Goal: Task Accomplishment & Management: Use online tool/utility

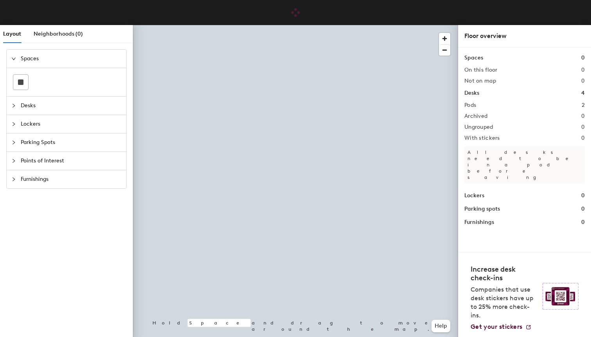
click at [41, 146] on span "Parking Spots" at bounding box center [71, 142] width 101 height 18
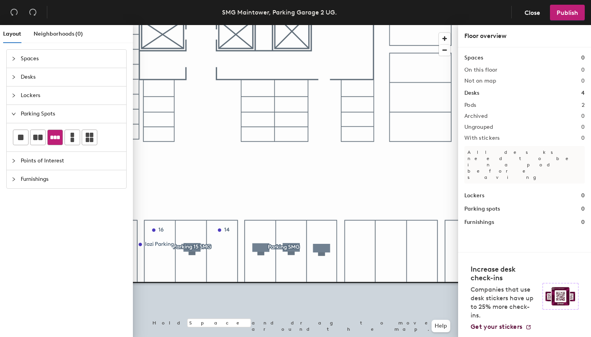
click at [58, 140] on icon at bounding box center [54, 137] width 9 height 9
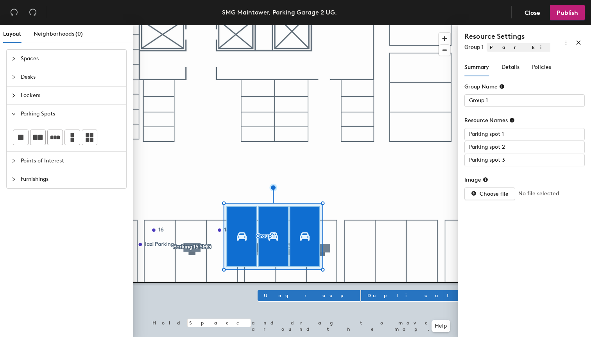
click at [334, 25] on div at bounding box center [295, 25] width 325 height 0
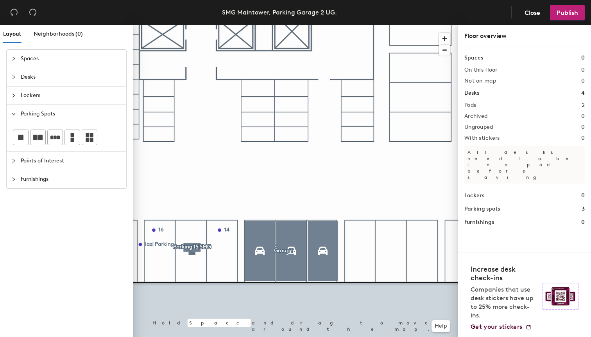
click at [316, 25] on div at bounding box center [295, 25] width 325 height 0
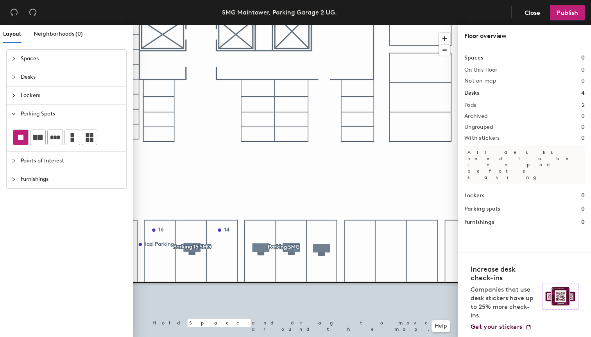
click at [18, 135] on div at bounding box center [20, 137] width 15 height 15
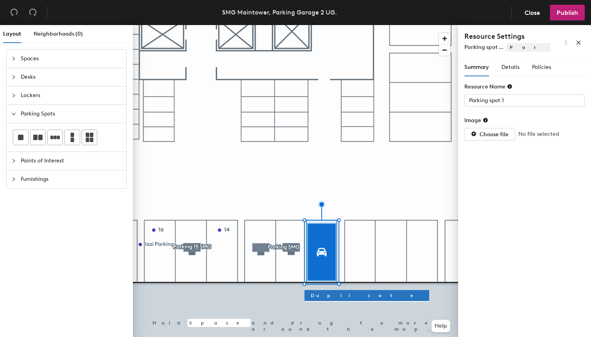
click at [355, 25] on div at bounding box center [295, 25] width 325 height 0
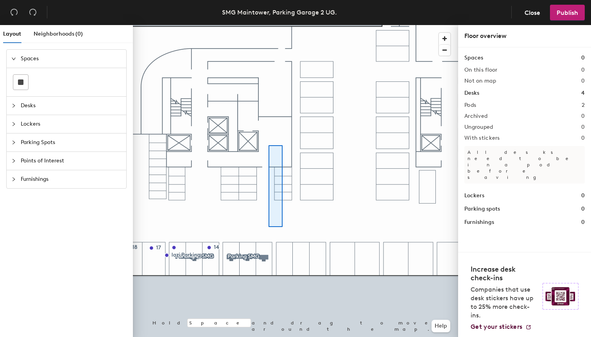
click at [269, 25] on div at bounding box center [295, 25] width 325 height 0
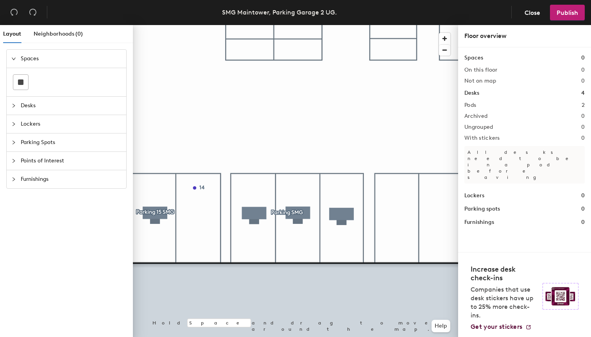
click at [57, 140] on span "Parking Spots" at bounding box center [71, 142] width 101 height 18
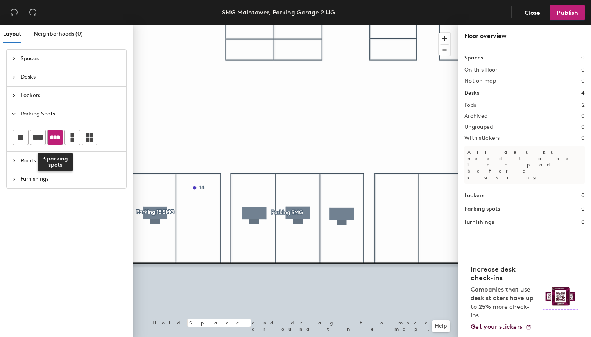
click at [57, 142] on icon at bounding box center [54, 137] width 9 height 9
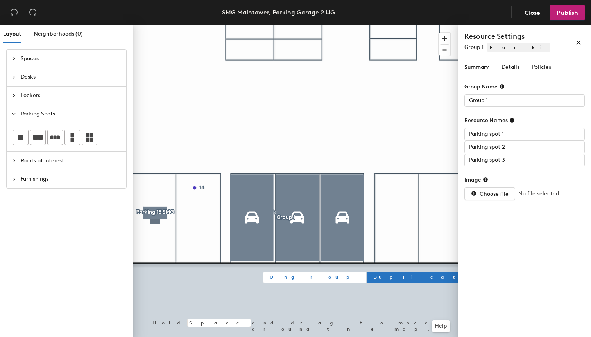
click at [286, 279] on span "Ungroup" at bounding box center [315, 276] width 90 height 7
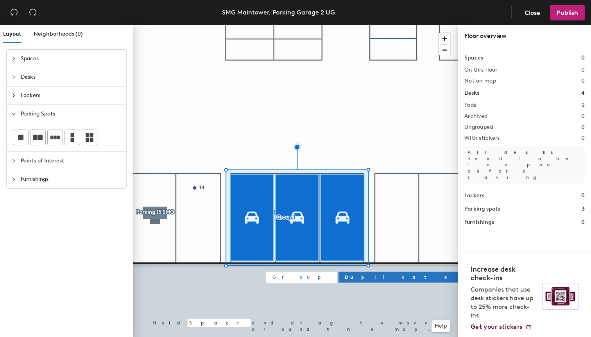
click at [323, 25] on div at bounding box center [295, 25] width 325 height 0
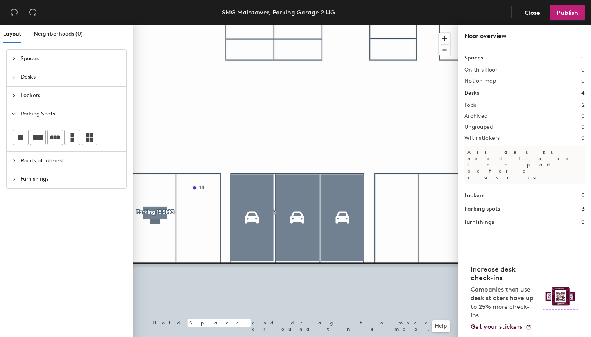
click at [267, 25] on div at bounding box center [295, 25] width 325 height 0
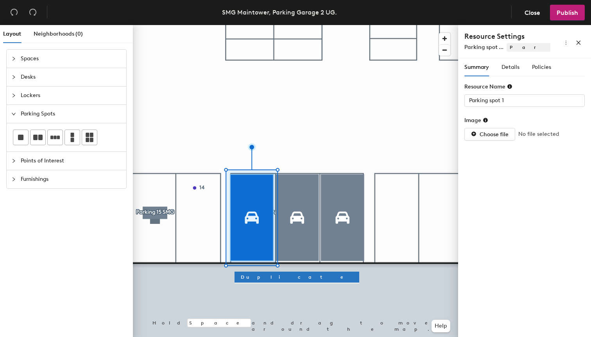
type input "Parking spot 2"
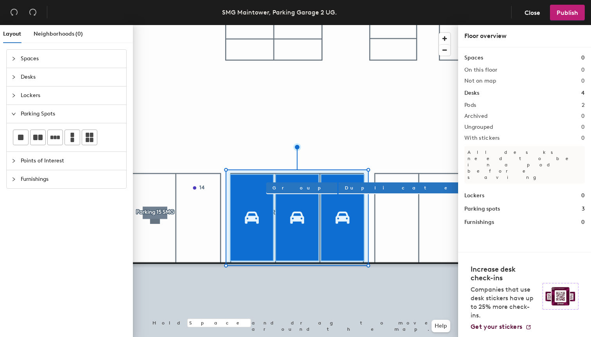
click at [211, 25] on div at bounding box center [295, 25] width 325 height 0
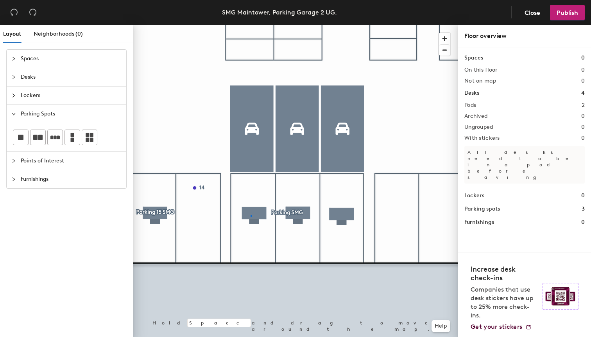
click at [251, 25] on div at bounding box center [295, 25] width 325 height 0
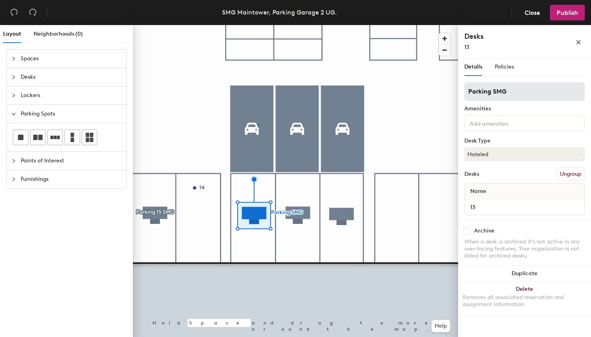
click at [258, 25] on div at bounding box center [295, 25] width 325 height 0
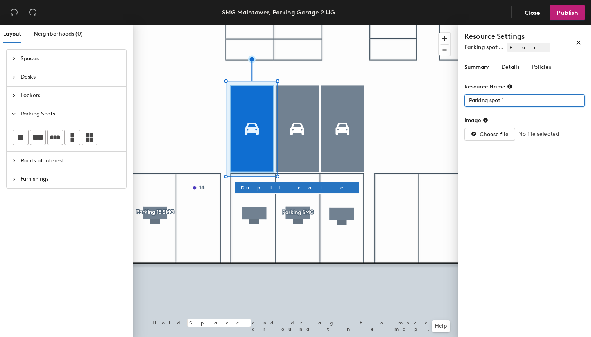
click at [504, 100] on input "Parking spot 1" at bounding box center [524, 100] width 120 height 13
click at [509, 100] on input "Parking spot 1" at bounding box center [524, 100] width 120 height 13
drag, startPoint x: 508, startPoint y: 100, endPoint x: 465, endPoint y: 99, distance: 43.4
click at [465, 99] on input "Parking spot 1" at bounding box center [524, 100] width 120 height 13
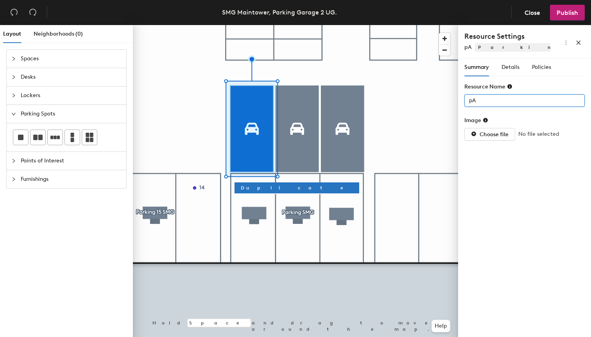
type input "p"
type input "Parking SMG"
click at [507, 158] on div "Summary Details Policies Resource Name Parking SMG Image Choose file No file se…" at bounding box center [524, 199] width 133 height 282
click at [521, 72] on div "Summary Details Policies" at bounding box center [507, 67] width 87 height 18
click at [509, 66] on span "Details" at bounding box center [511, 67] width 18 height 7
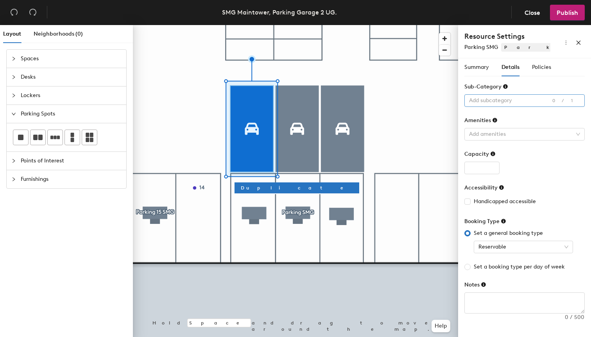
click at [496, 104] on div at bounding box center [520, 100] width 109 height 11
click at [536, 203] on span "Handicapped accessible" at bounding box center [505, 201] width 68 height 9
click at [470, 203] on input "Handicapped accessible" at bounding box center [466, 200] width 5 height 5
click at [523, 204] on span "Handicapped accessible" at bounding box center [505, 201] width 68 height 9
click at [470, 204] on input "Handicapped accessible" at bounding box center [466, 200] width 5 height 5
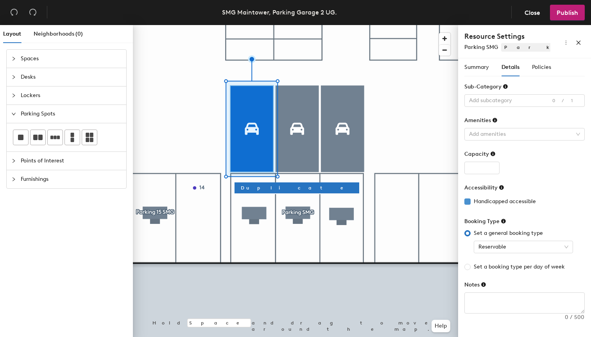
checkbox input "false"
click at [511, 247] on span "Reservable" at bounding box center [524, 247] width 90 height 12
click at [507, 230] on span "Set a general booking type" at bounding box center [508, 233] width 75 height 9
click at [471, 230] on input "Set a general booking type" at bounding box center [467, 233] width 6 height 6
click at [538, 71] on div "Policies" at bounding box center [541, 67] width 19 height 9
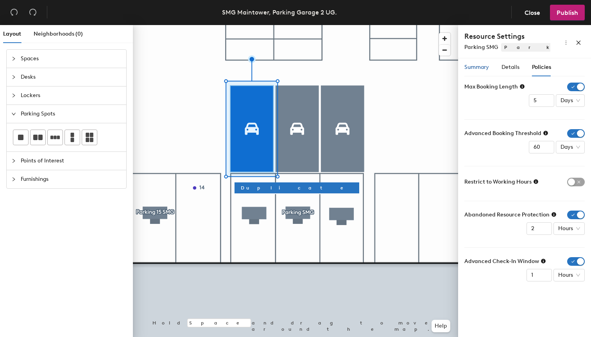
click at [480, 68] on span "Summary" at bounding box center [476, 67] width 25 height 7
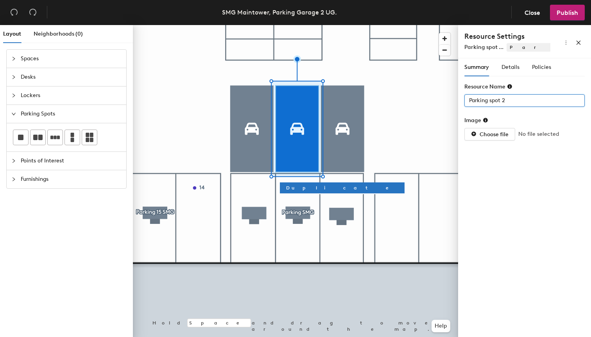
click at [490, 102] on input "Parking spot 2" at bounding box center [524, 100] width 120 height 13
click at [497, 105] on input "Parking spot 3" at bounding box center [524, 100] width 120 height 13
paste input "SMG"
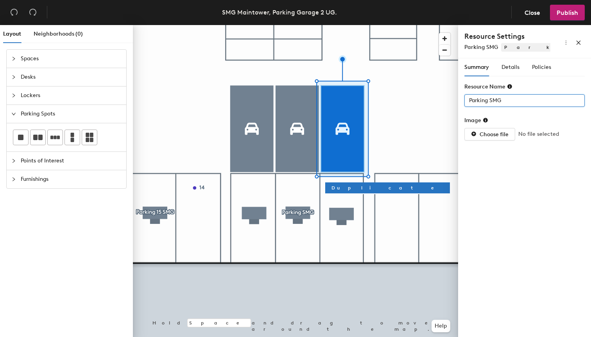
type input "Parking SMG"
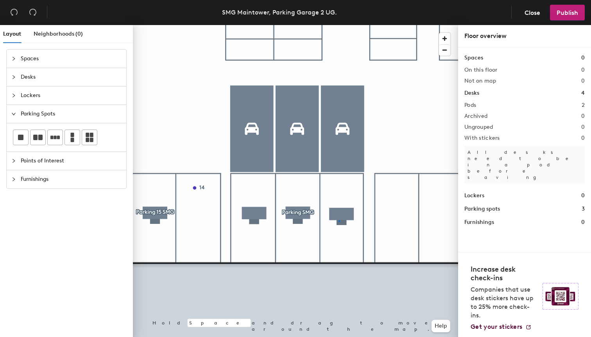
click at [339, 25] on div at bounding box center [295, 25] width 325 height 0
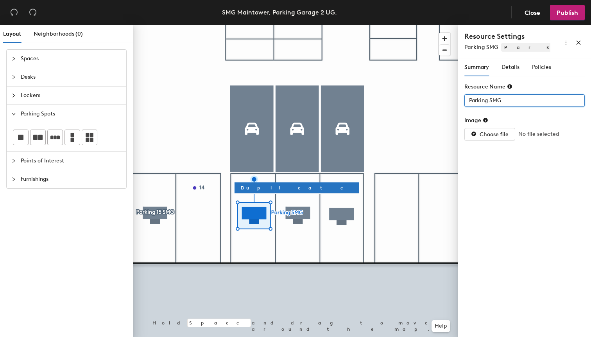
click at [519, 99] on input "Parking SMG" at bounding box center [524, 100] width 120 height 13
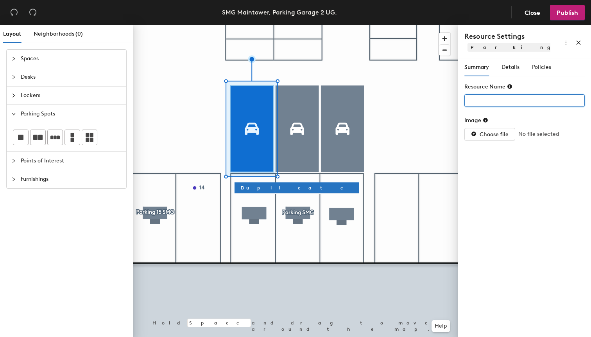
type input "Parking SMG"
click at [529, 99] on input "Parking SMG" at bounding box center [524, 100] width 120 height 13
type input "Parking SMG"
click at [515, 64] on span "Details" at bounding box center [511, 67] width 18 height 7
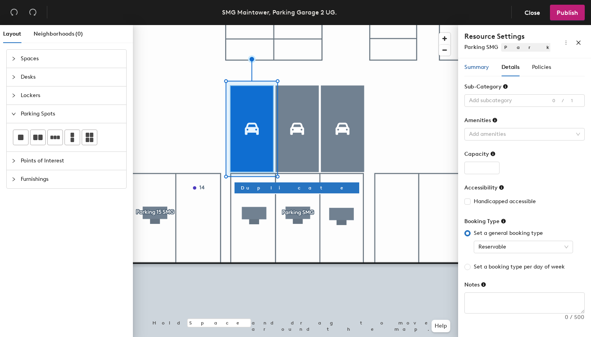
click at [479, 65] on span "Summary" at bounding box center [476, 67] width 25 height 7
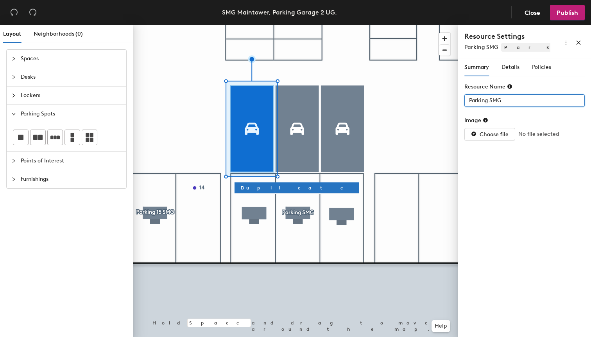
click at [516, 100] on input "Parking SMG" at bounding box center [524, 100] width 120 height 13
click at [470, 101] on input "Parking SMG - 11" at bounding box center [524, 100] width 120 height 13
click at [490, 100] on input "Parking SMG - 11" at bounding box center [524, 100] width 120 height 13
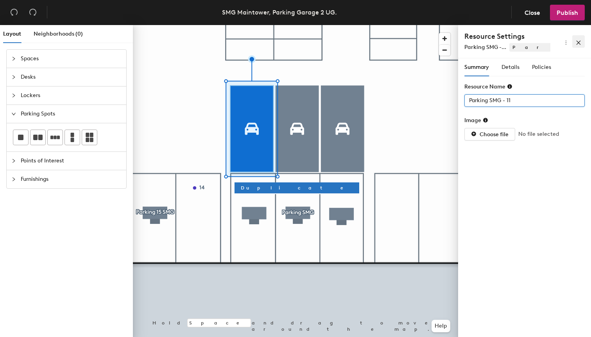
type input "Parking SMG - 11"
click at [579, 39] on span "button" at bounding box center [578, 41] width 5 height 7
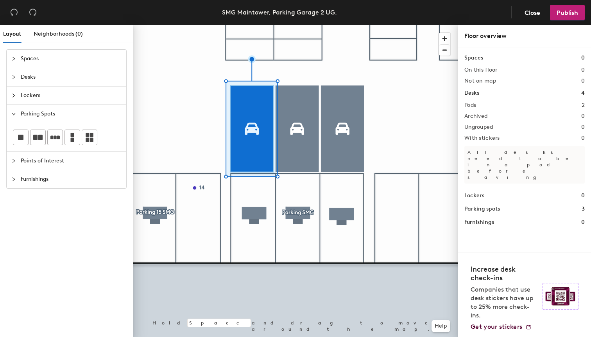
click at [387, 25] on div at bounding box center [295, 25] width 325 height 0
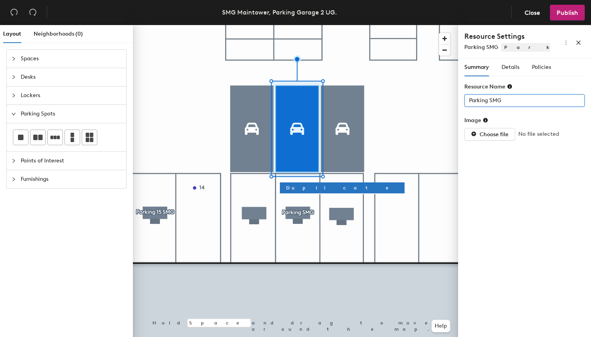
click at [505, 100] on input "Parking SMG" at bounding box center [524, 100] width 120 height 13
type input "Parking SMG - 12"
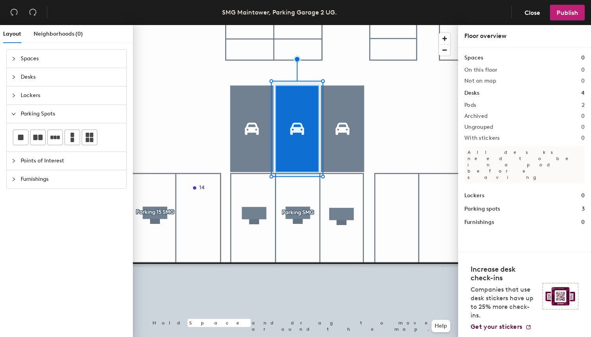
click at [347, 25] on div at bounding box center [295, 25] width 325 height 0
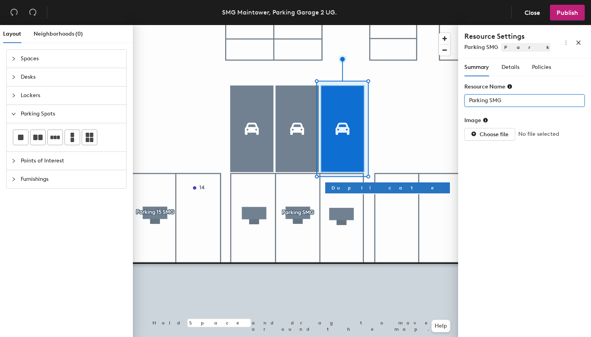
click at [513, 104] on input "Parking SMG" at bounding box center [524, 100] width 120 height 13
type input "Parking SMG -13"
click at [386, 25] on div at bounding box center [295, 25] width 325 height 0
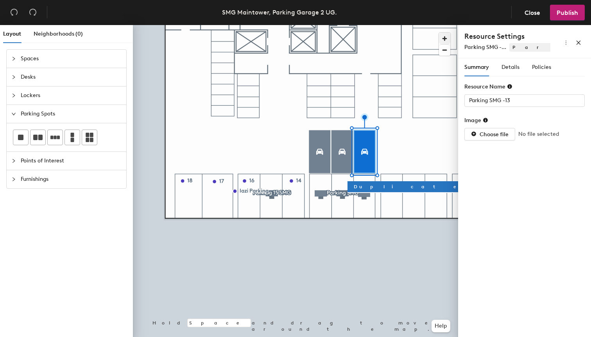
type input "Parking SMG - 11"
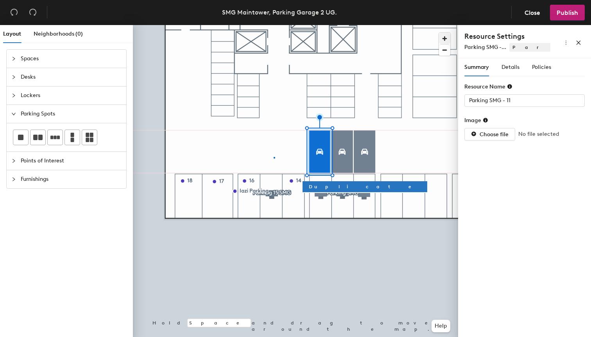
click at [274, 25] on div at bounding box center [295, 25] width 325 height 0
click at [325, 186] on span "Duplicate" at bounding box center [365, 186] width 112 height 7
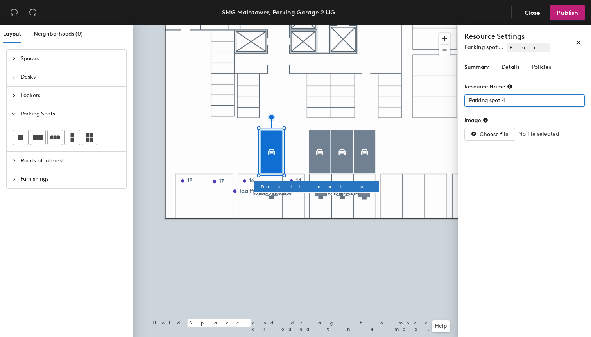
click at [515, 99] on input "Parking spot 4" at bounding box center [524, 100] width 120 height 13
type input "a"
type input "Ü"
type input "p"
type input "Parking SMG - 15"
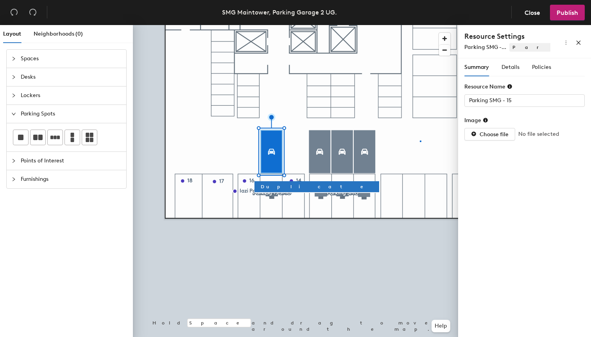
click at [420, 25] on div at bounding box center [295, 25] width 325 height 0
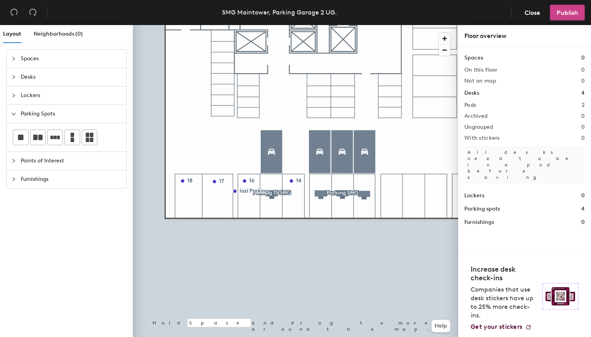
click at [561, 19] on button "Publish" at bounding box center [567, 13] width 35 height 16
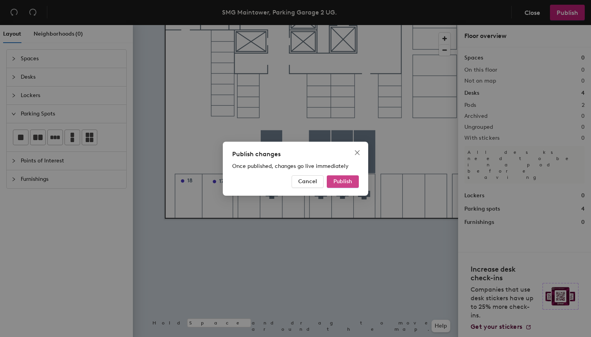
click at [341, 182] on span "Publish" at bounding box center [343, 181] width 19 height 7
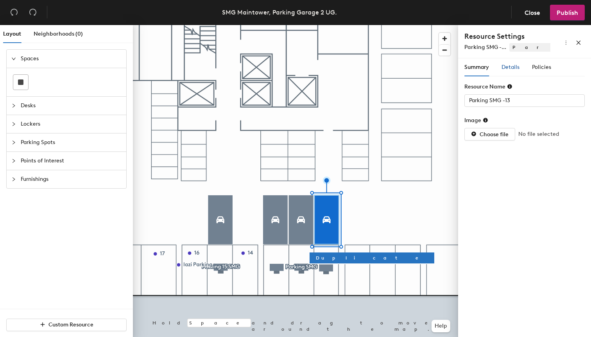
click at [512, 64] on span "Details" at bounding box center [511, 67] width 18 height 7
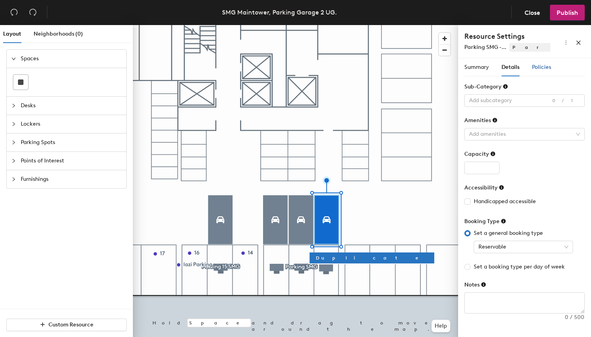
click at [536, 66] on span "Policies" at bounding box center [541, 67] width 19 height 7
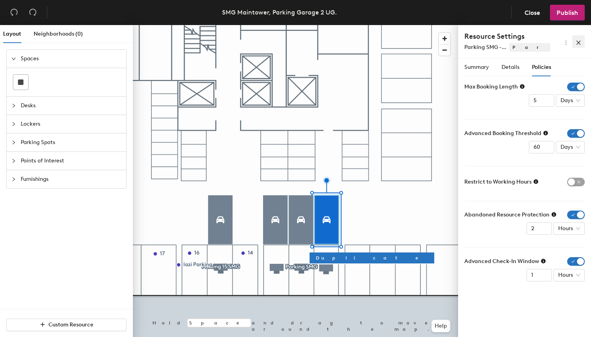
click at [584, 45] on button "button" at bounding box center [578, 41] width 13 height 13
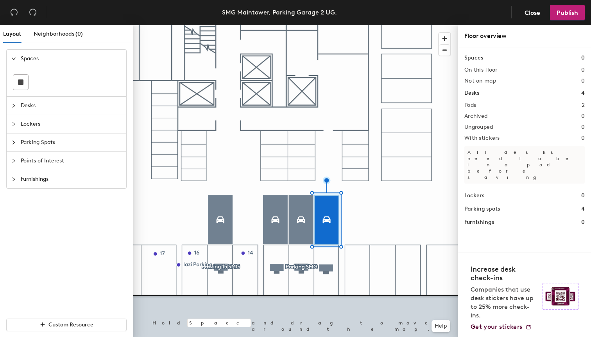
click at [316, 25] on div at bounding box center [295, 25] width 325 height 0
click at [220, 25] on div at bounding box center [295, 25] width 325 height 0
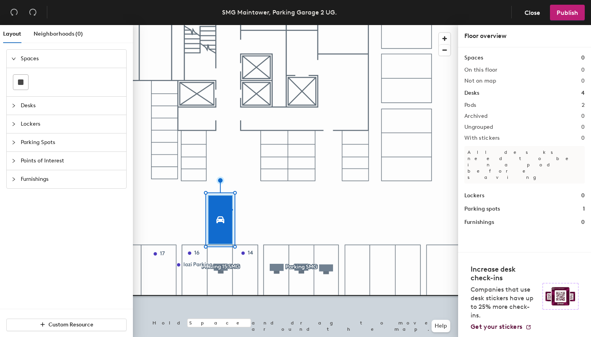
click at [231, 25] on div at bounding box center [295, 25] width 325 height 0
click at [321, 25] on div at bounding box center [295, 25] width 325 height 0
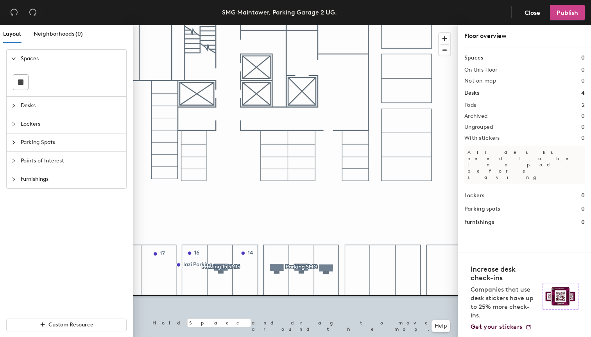
click at [553, 10] on button "Publish" at bounding box center [567, 13] width 35 height 16
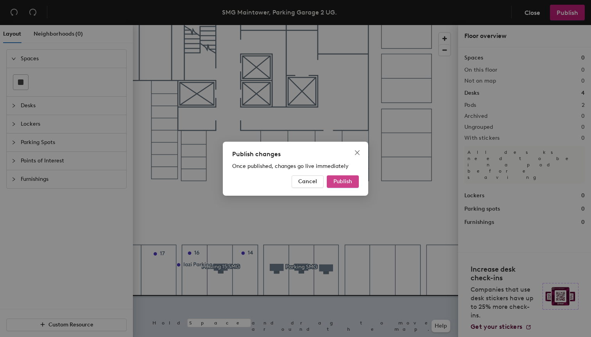
click at [349, 181] on span "Publish" at bounding box center [343, 181] width 19 height 7
